Goal: Check status: Check status

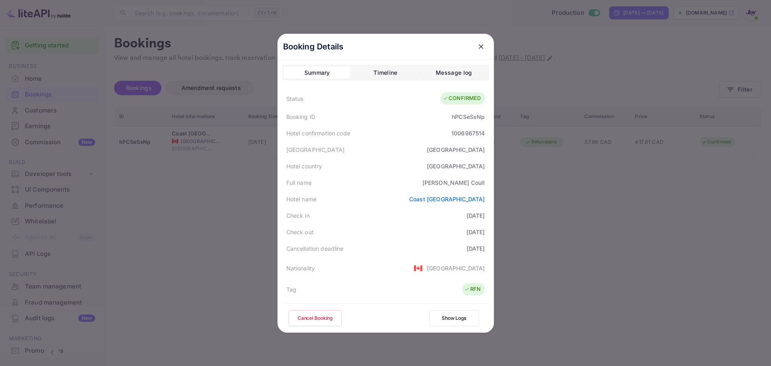
click at [476, 41] on button "close" at bounding box center [481, 46] width 14 height 14
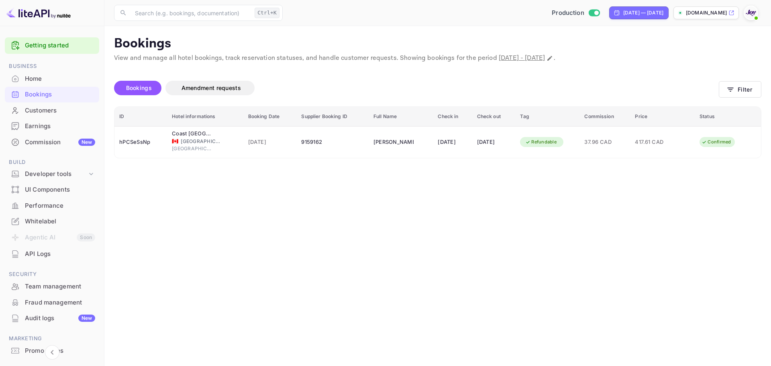
click at [42, 95] on div "Bookings" at bounding box center [60, 94] width 70 height 9
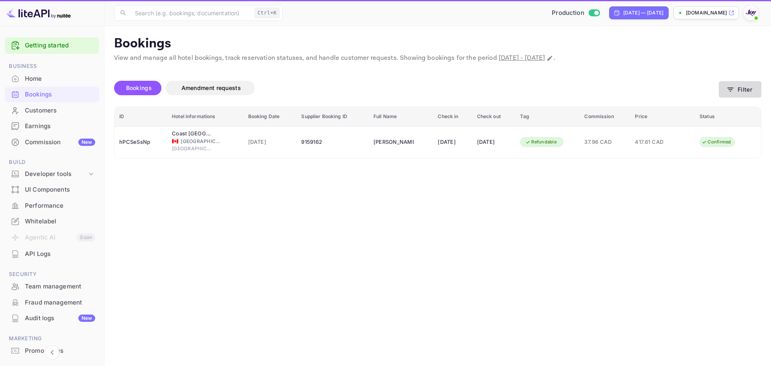
click at [745, 94] on button "Filter" at bounding box center [739, 89] width 43 height 16
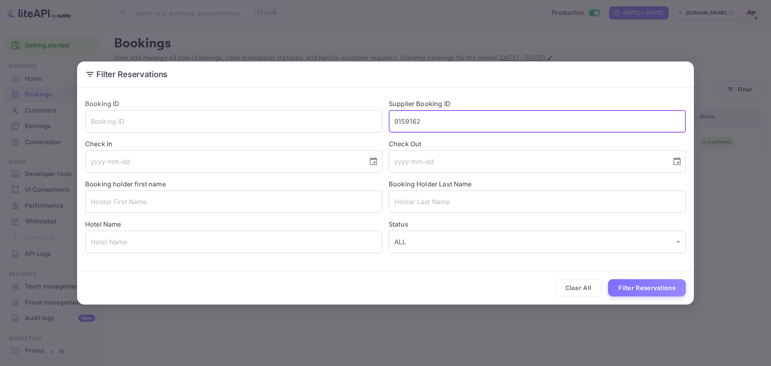
drag, startPoint x: 462, startPoint y: 125, endPoint x: 407, endPoint y: 127, distance: 55.0
click at [407, 127] on input "9159162" at bounding box center [536, 121] width 297 height 22
paste input "8472877721"
drag, startPoint x: 460, startPoint y: 119, endPoint x: 360, endPoint y: 121, distance: 99.9
click at [360, 121] on div "Booking ID ​ Supplier Booking ID 91598472877721 ​ Check In ​ Check Out ​ Bookin…" at bounding box center [382, 172] width 607 height 161
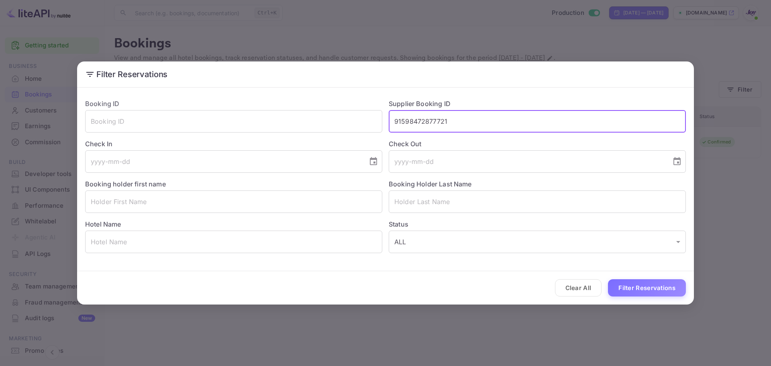
paste input "text"
click at [651, 293] on button "Filter Reservations" at bounding box center [647, 287] width 78 height 17
drag, startPoint x: 441, startPoint y: 120, endPoint x: 342, endPoint y: 123, distance: 98.4
click at [342, 123] on div "Booking ID ​ Supplier Booking ID 8472877721 ​ Check In ​ Check Out ​ Booking ho…" at bounding box center [382, 172] width 607 height 161
paste input "9321193"
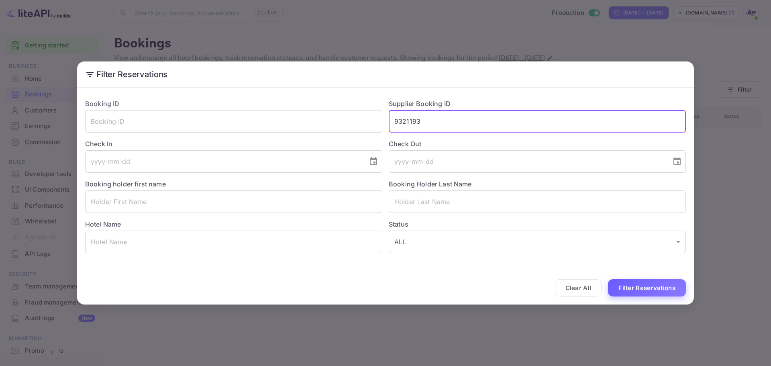
type input "9321193"
click at [667, 279] on button "Filter Reservations" at bounding box center [647, 287] width 78 height 17
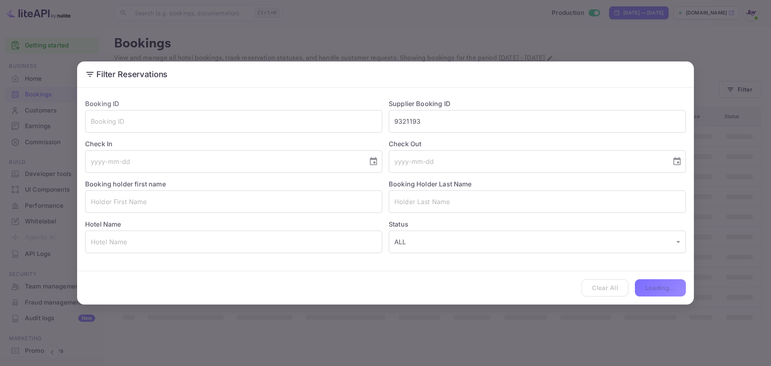
click at [665, 287] on div "Clear All Loading..." at bounding box center [385, 287] width 616 height 33
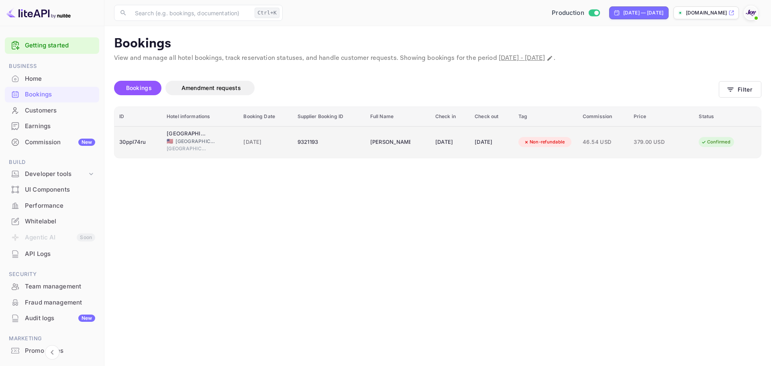
click at [135, 143] on div "30ppI74ru" at bounding box center [138, 142] width 38 height 13
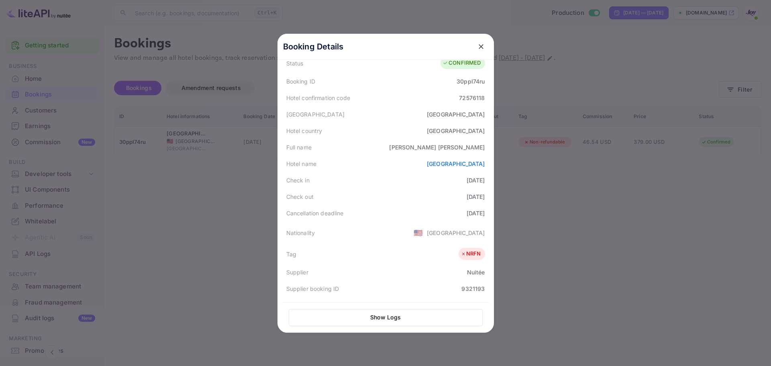
scroll to position [196, 0]
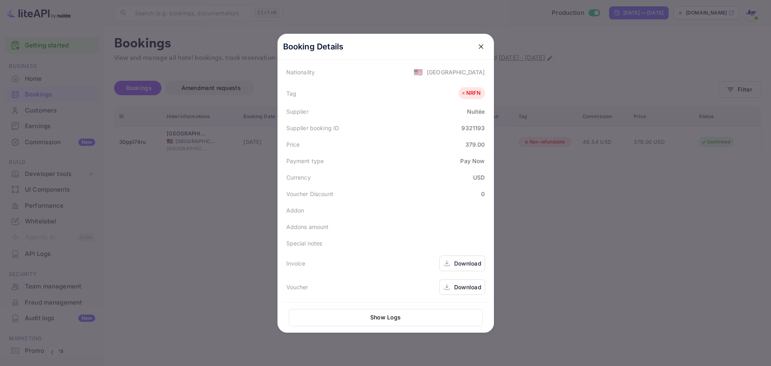
click at [449, 289] on div "Download" at bounding box center [462, 287] width 46 height 16
